Goal: Information Seeking & Learning: Check status

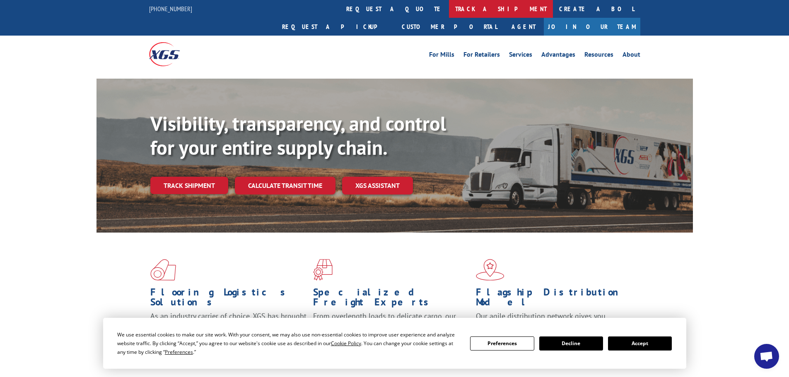
click at [449, 8] on link "track a shipment" at bounding box center [501, 9] width 104 height 18
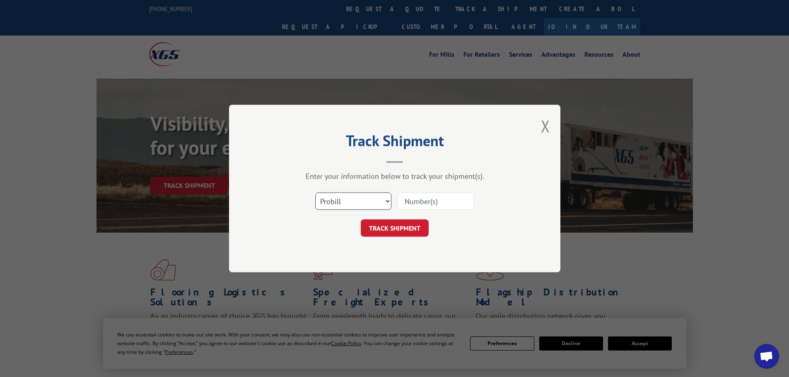
click at [333, 199] on select "Select category... Probill BOL PO" at bounding box center [353, 201] width 76 height 17
select select "bol"
click at [315, 193] on select "Select category... Probill BOL PO" at bounding box center [353, 201] width 76 height 17
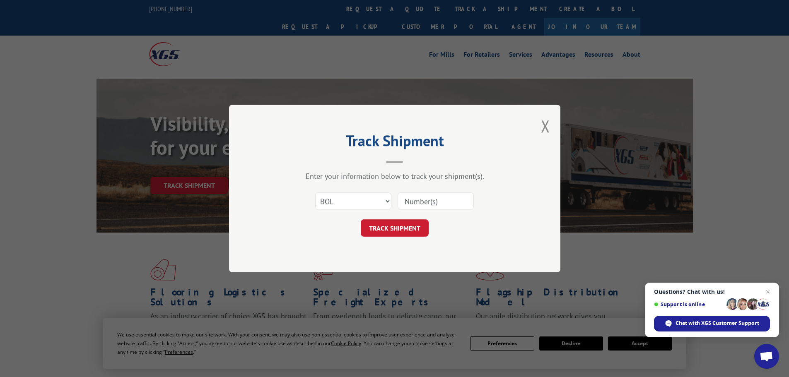
click at [417, 201] on input at bounding box center [435, 201] width 76 height 17
paste input "7059341"
type input "7059341"
click at [401, 228] on button "TRACK SHIPMENT" at bounding box center [395, 227] width 68 height 17
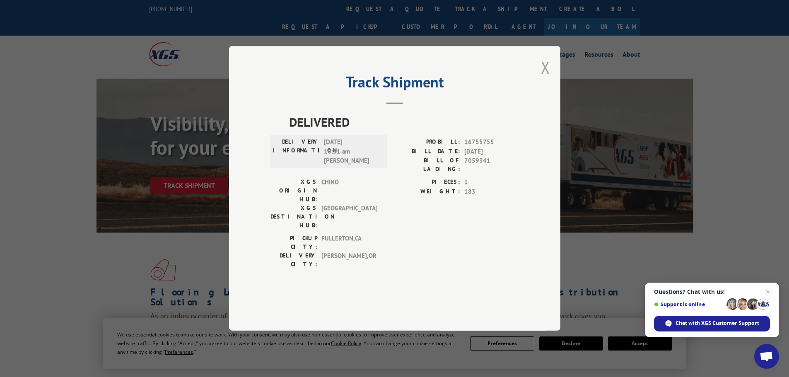
click at [547, 78] on button "Close modal" at bounding box center [545, 67] width 9 height 22
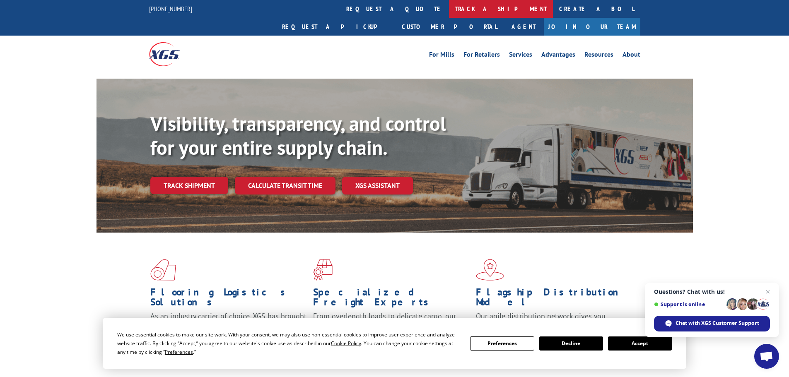
click at [449, 7] on link "track a shipment" at bounding box center [501, 9] width 104 height 18
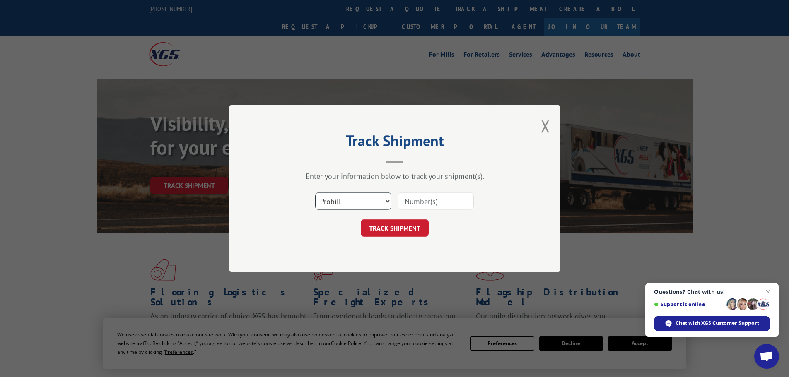
click at [351, 197] on select "Select category... Probill BOL PO" at bounding box center [353, 201] width 76 height 17
select select "bol"
click at [315, 193] on select "Select category... Probill BOL PO" at bounding box center [353, 201] width 76 height 17
click at [412, 197] on input at bounding box center [435, 201] width 76 height 17
paste input "5528127"
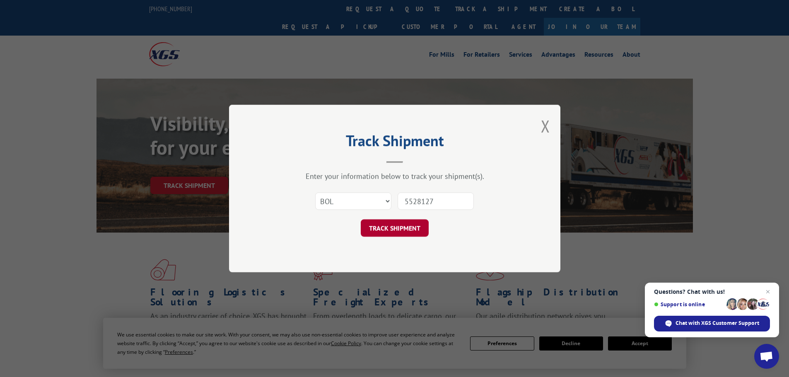
type input "5528127"
click at [388, 223] on button "TRACK SHIPMENT" at bounding box center [395, 227] width 68 height 17
